Goal: Navigation & Orientation: Find specific page/section

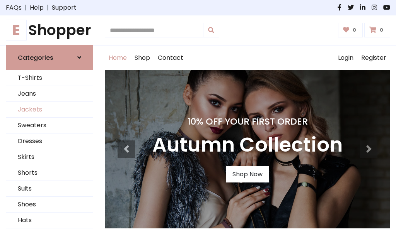
click at [49, 110] on link "Jackets" at bounding box center [49, 110] width 87 height 16
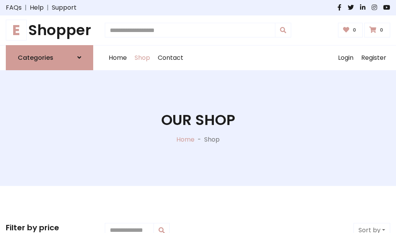
scroll to position [349, 0]
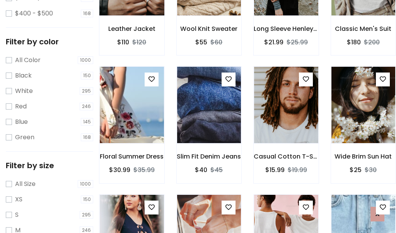
scroll to position [39, 0]
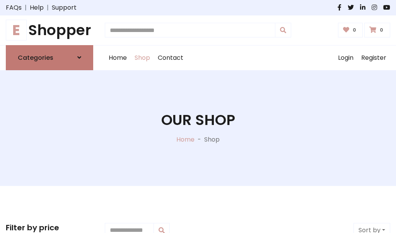
click at [49, 58] on h6 "Categories" at bounding box center [36, 57] width 36 height 7
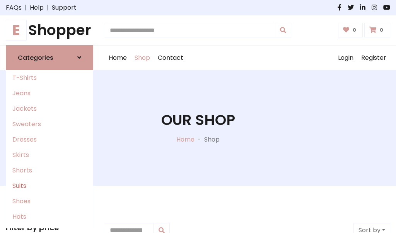
click at [49, 186] on link "Suits" at bounding box center [49, 186] width 87 height 15
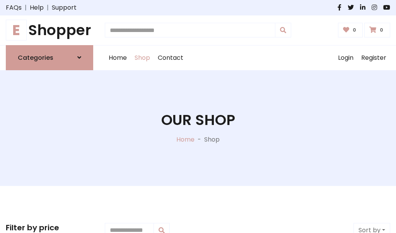
scroll to position [558, 0]
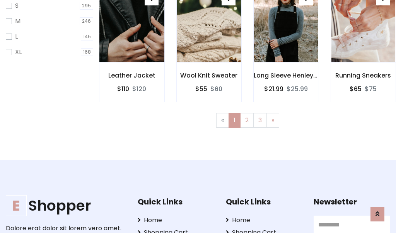
scroll to position [39, 0]
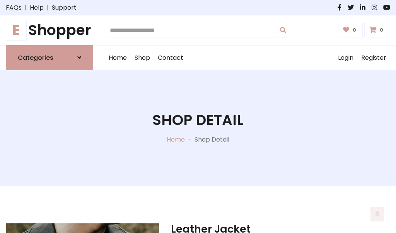
scroll to position [722, 0]
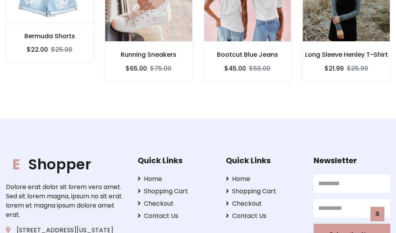
scroll to position [721, 0]
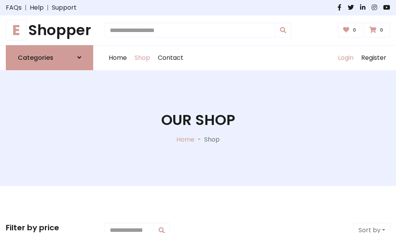
click at [345, 58] on link "Login" at bounding box center [345, 58] width 23 height 25
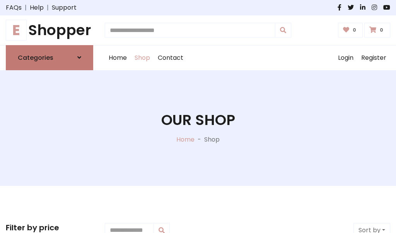
click at [79, 58] on icon at bounding box center [79, 57] width 4 height 6
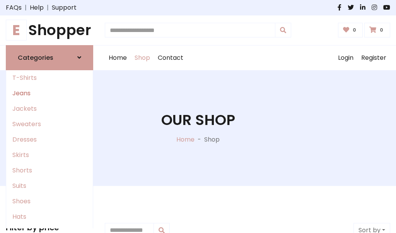
click at [49, 93] on link "Jeans" at bounding box center [49, 93] width 87 height 15
